Goal: Task Accomplishment & Management: Use online tool/utility

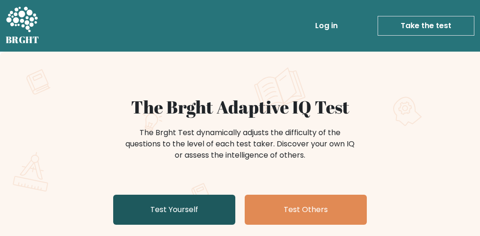
click at [165, 209] on link "Test Yourself" at bounding box center [174, 210] width 122 height 30
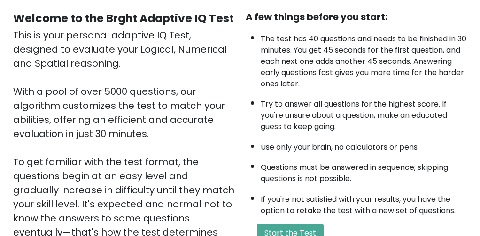
scroll to position [188, 0]
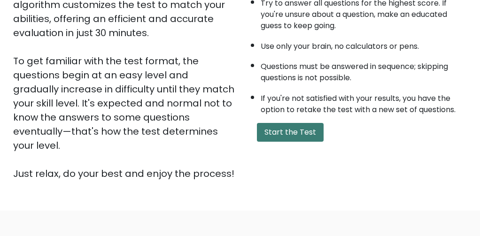
click at [275, 130] on button "Start the Test" at bounding box center [290, 132] width 67 height 19
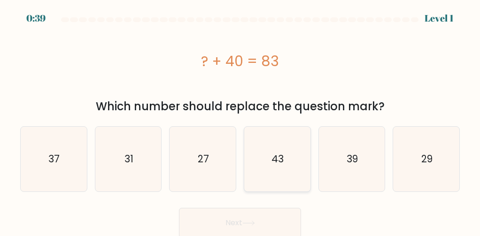
click at [266, 168] on icon "43" at bounding box center [277, 159] width 65 height 65
click at [240, 121] on input "d. 43" at bounding box center [240, 119] width 0 height 2
radio input "true"
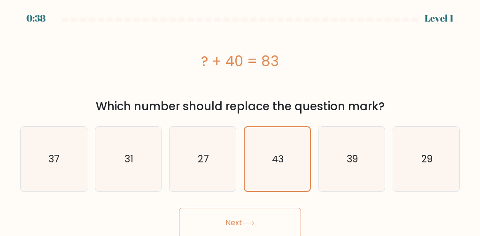
drag, startPoint x: 257, startPoint y: 212, endPoint x: 255, endPoint y: 220, distance: 8.8
click at [256, 215] on button "Next" at bounding box center [240, 223] width 122 height 30
